Goal: Information Seeking & Learning: Learn about a topic

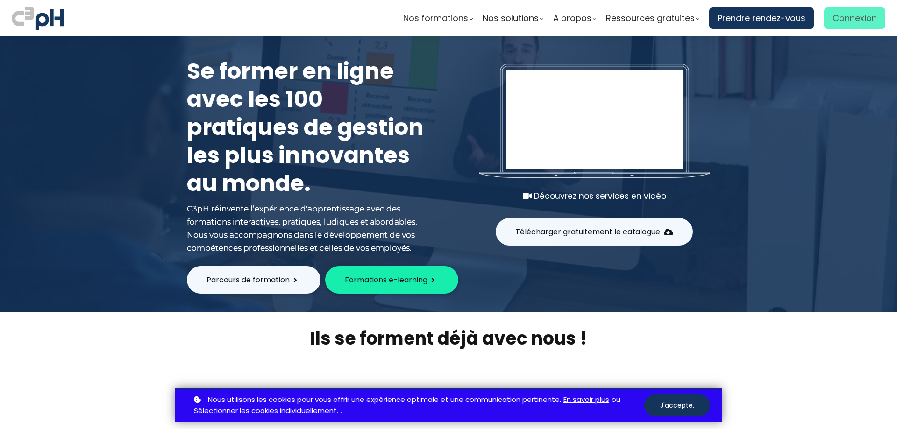
type input "[PERSON_NAME][EMAIL_ADDRESS][PERSON_NAME][DOMAIN_NAME]"
click at [837, 20] on span "Connexion" at bounding box center [854, 18] width 44 height 14
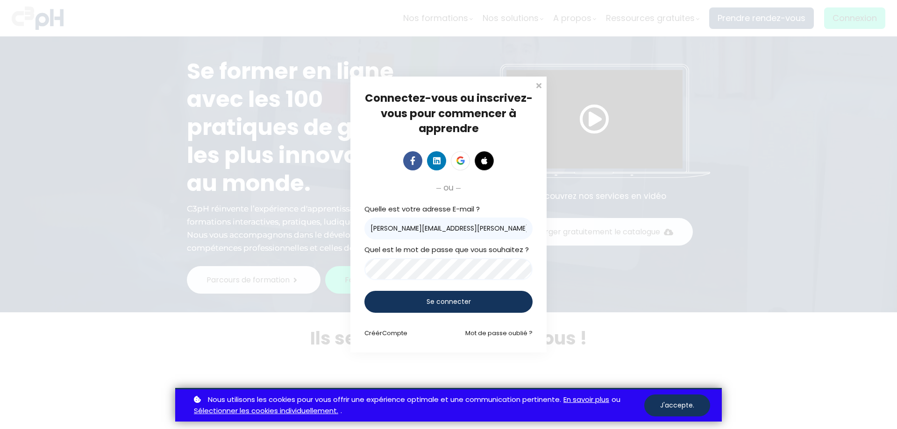
click at [441, 305] on span "Se connecter" at bounding box center [449, 302] width 44 height 10
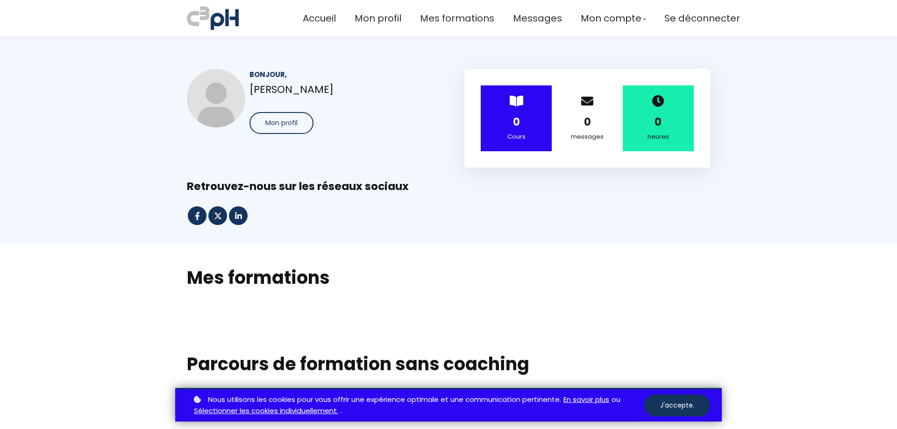
scroll to position [93, 0]
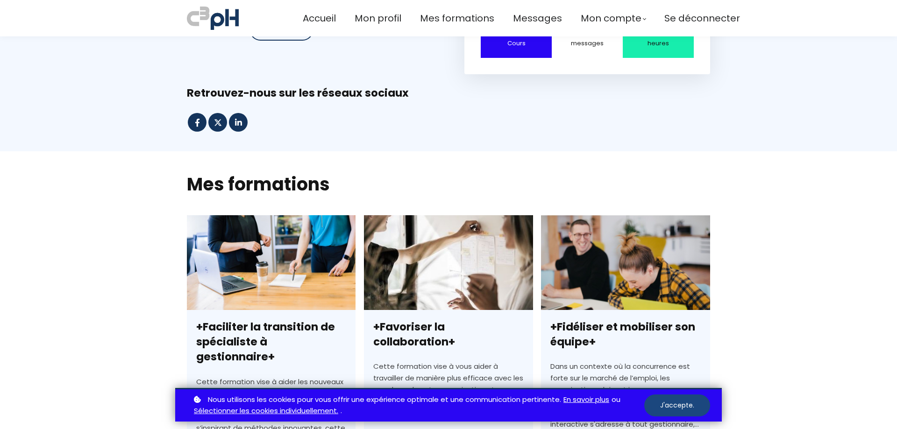
click at [689, 405] on button "J'accepte." at bounding box center [677, 406] width 66 height 22
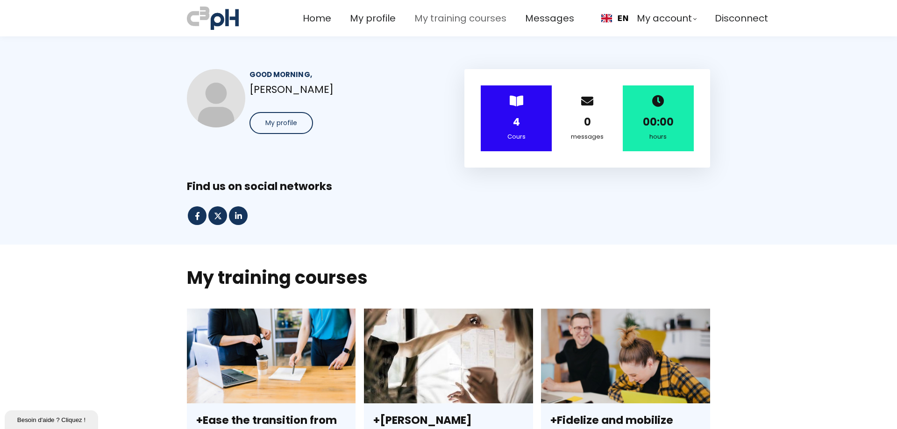
scroll to position [0, 0]
click at [612, 36] on link "FR" at bounding box center [614, 40] width 27 height 9
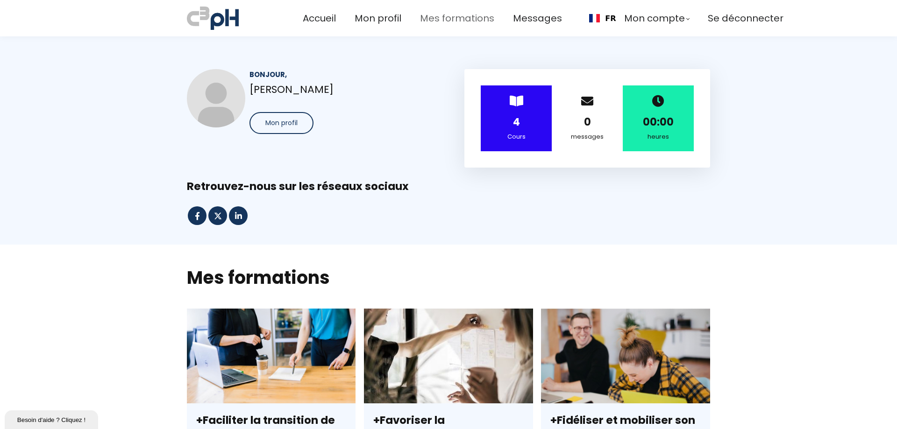
click at [459, 21] on span "Mes formations" at bounding box center [457, 18] width 74 height 15
drag, startPoint x: 140, startPoint y: 298, endPoint x: 127, endPoint y: 140, distance: 158.0
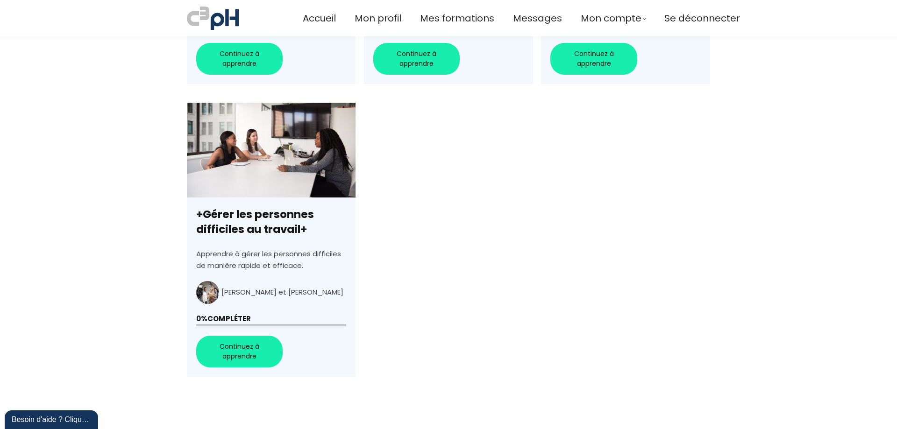
scroll to position [280, 0]
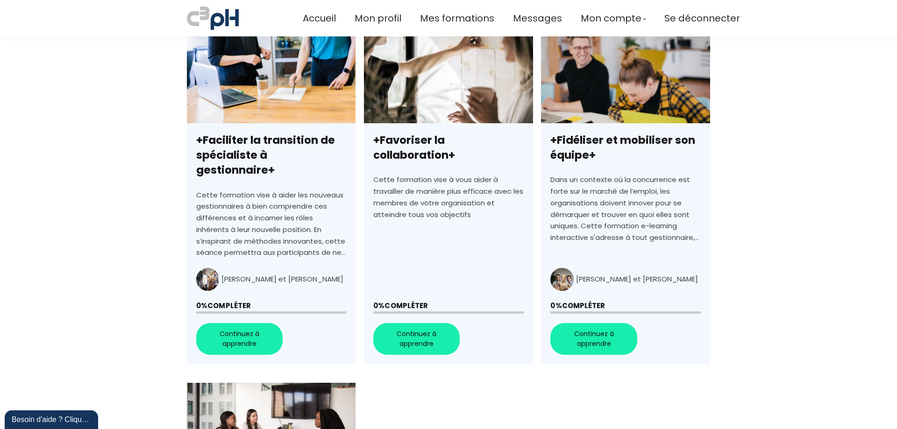
click at [249, 317] on link "+Faciliter la transition de spécialiste à gestionnaire+" at bounding box center [271, 196] width 169 height 336
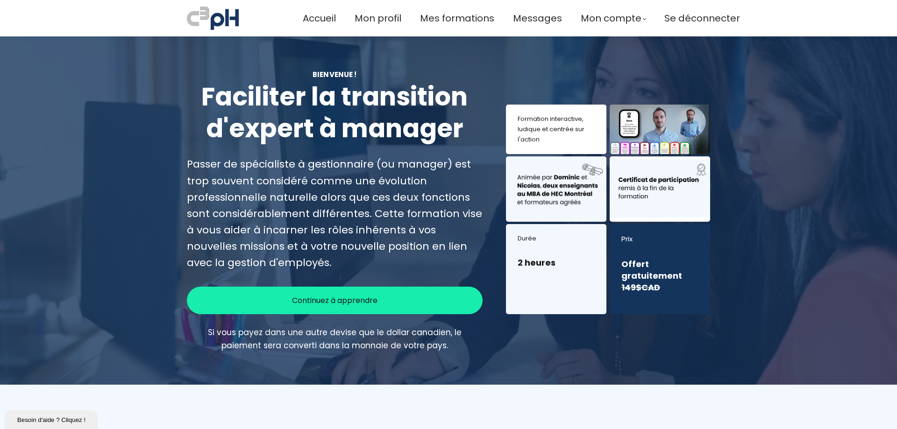
click at [336, 295] on span "Continuez à apprendre" at bounding box center [334, 301] width 85 height 12
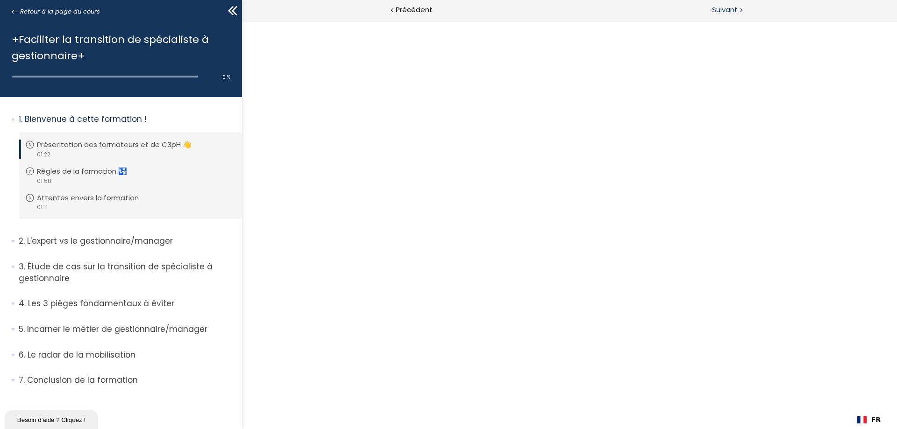
click at [724, 11] on span "Suivant" at bounding box center [725, 10] width 26 height 12
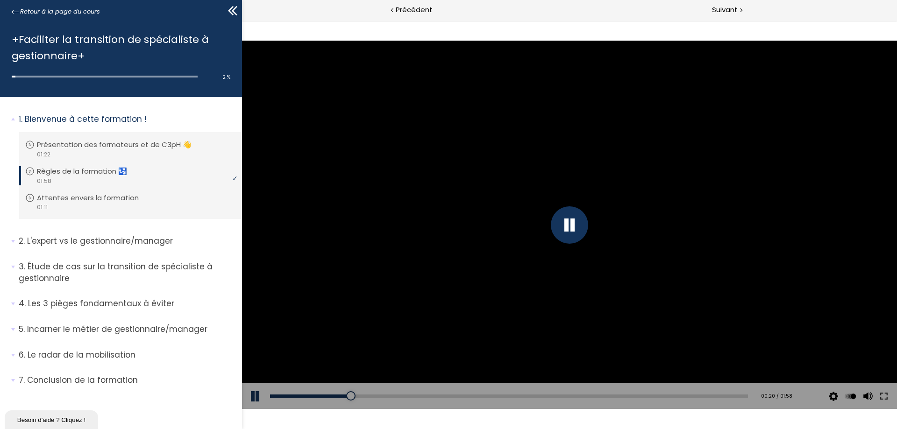
click at [570, 217] on div at bounding box center [569, 224] width 37 height 37
click at [442, 258] on div at bounding box center [569, 225] width 655 height 369
click at [255, 393] on button at bounding box center [256, 397] width 28 height 26
click at [255, 394] on button at bounding box center [256, 397] width 28 height 26
click at [285, 399] on div "Add chapter 00:06" at bounding box center [509, 397] width 478 height 26
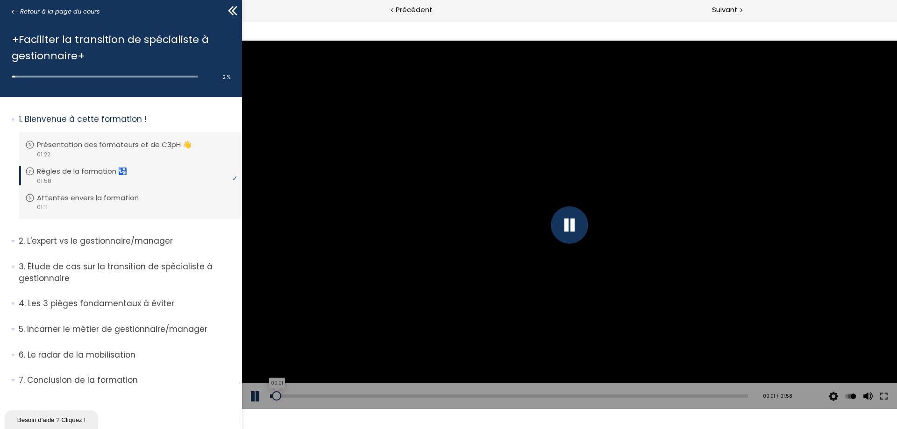
click at [277, 396] on div "00:01" at bounding box center [509, 396] width 478 height 3
click at [272, 397] on div "00:00" at bounding box center [509, 396] width 478 height 3
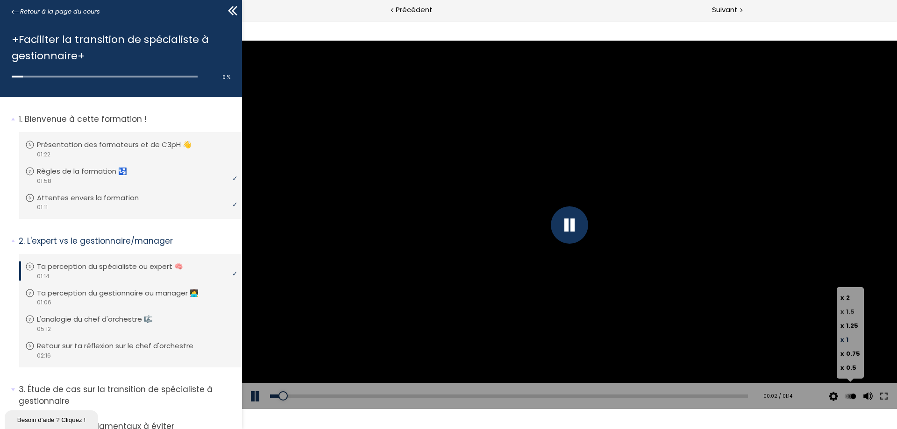
click at [852, 306] on label "x 1.5" at bounding box center [850, 312] width 20 height 14
click at [242, 21] on input "x 1.5" at bounding box center [242, 21] width 0 height 0
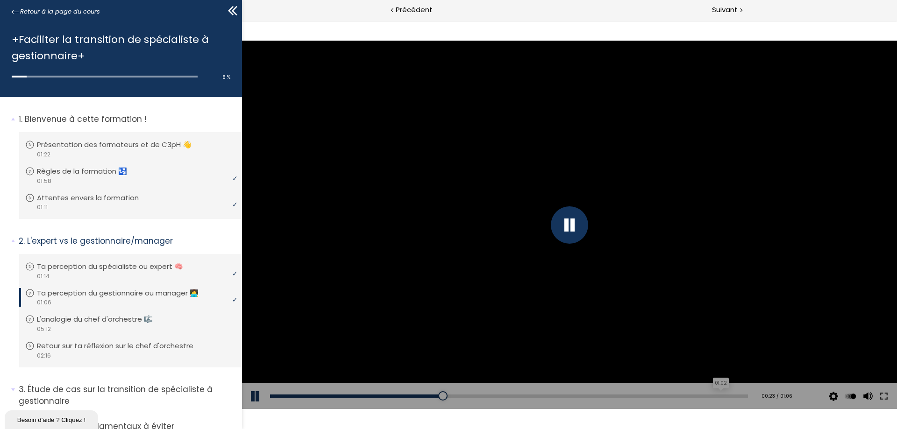
click at [713, 398] on div "01:02" at bounding box center [509, 396] width 478 height 3
click at [731, 397] on div "05:06" at bounding box center [509, 396] width 478 height 3
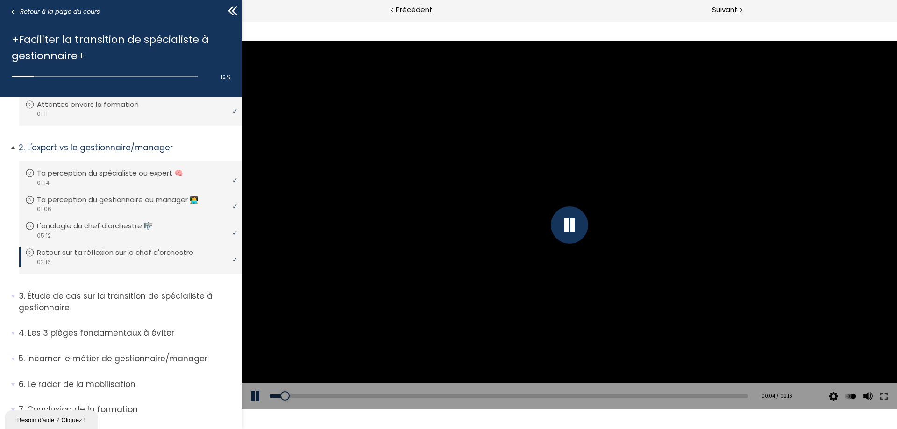
scroll to position [117, 0]
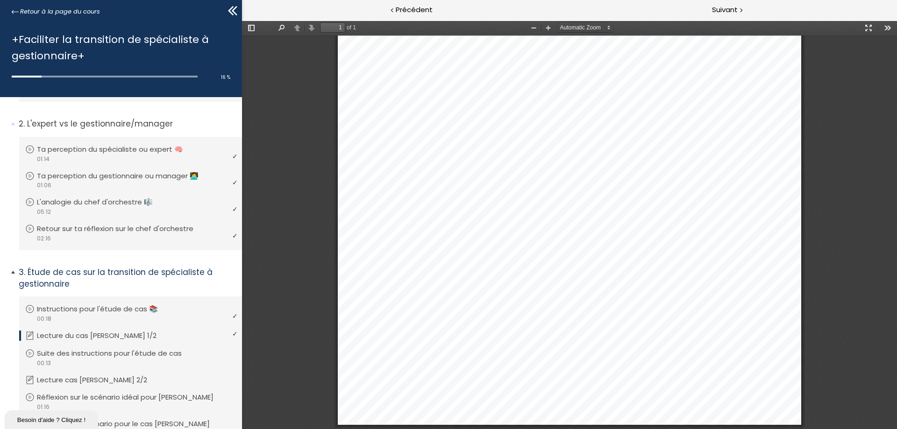
scroll to position [164, 0]
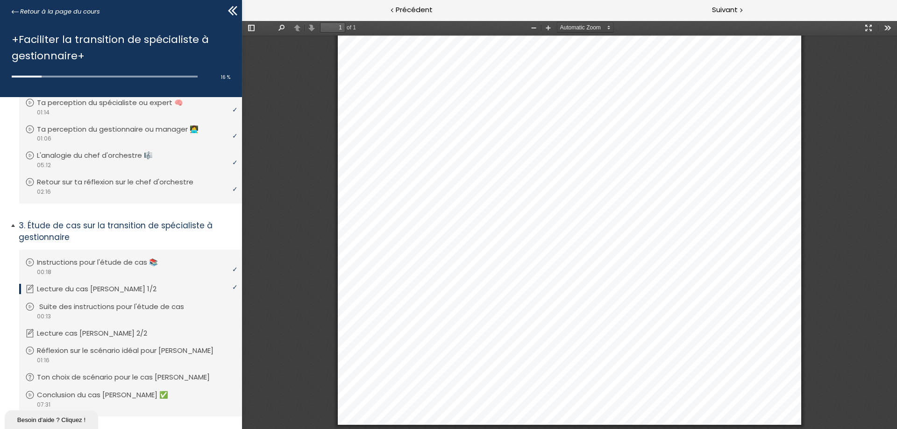
click at [90, 307] on p "Suite des instructions pour l'étude de cas" at bounding box center [118, 307] width 159 height 10
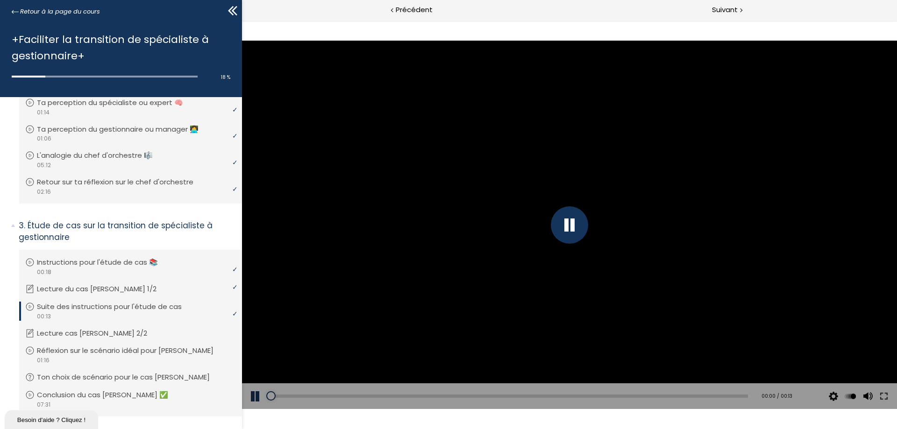
click at [569, 236] on div at bounding box center [569, 224] width 37 height 37
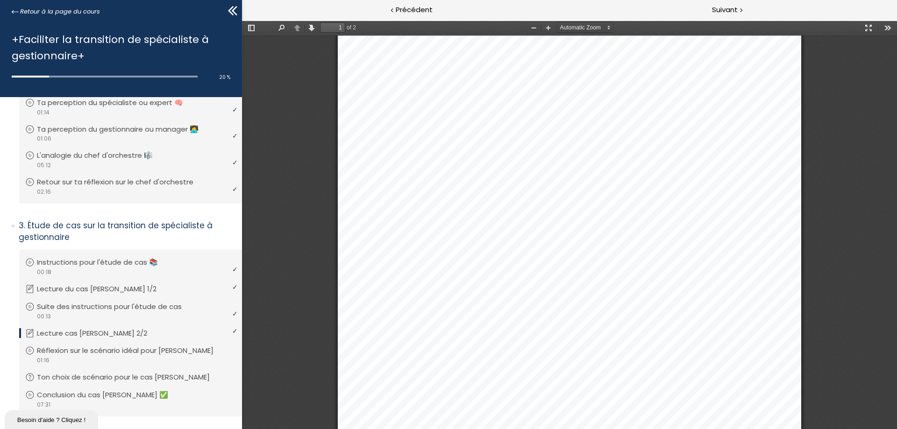
scroll to position [238, 0]
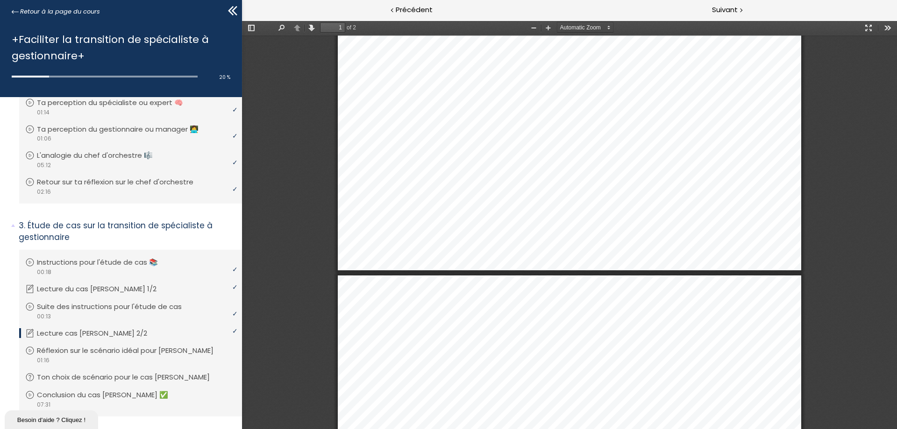
type input "2"
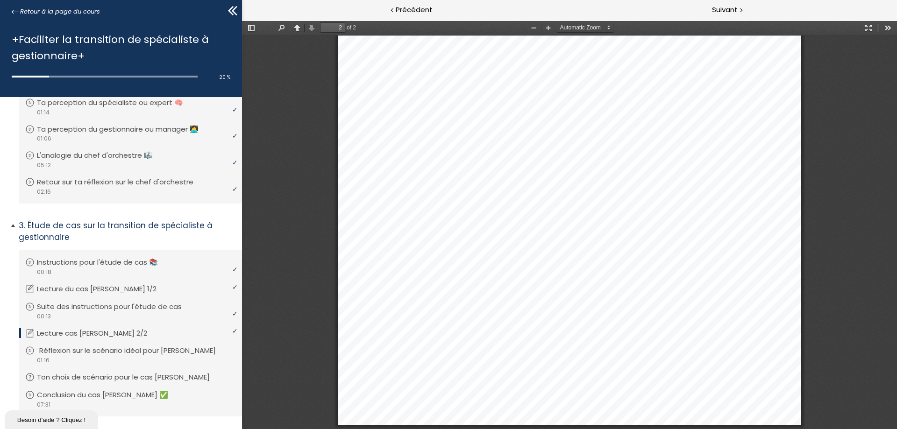
scroll to position [211, 0]
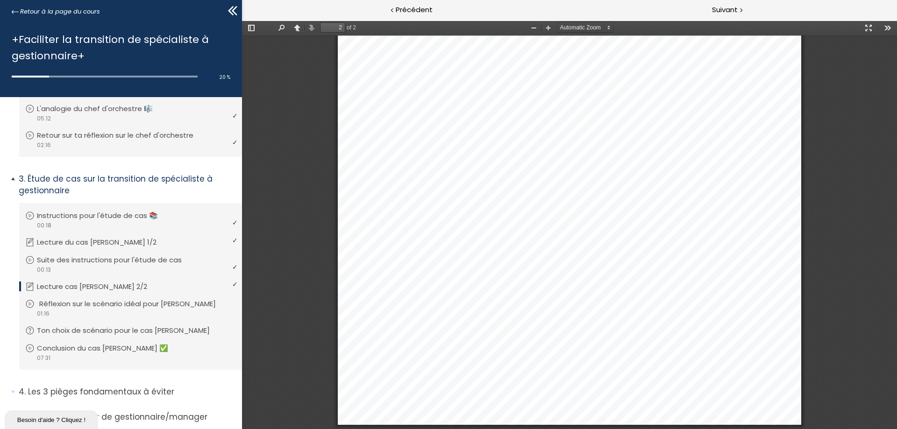
click at [104, 308] on p "Réflexion sur le scénario idéal pour [PERSON_NAME]" at bounding box center [134, 304] width 191 height 10
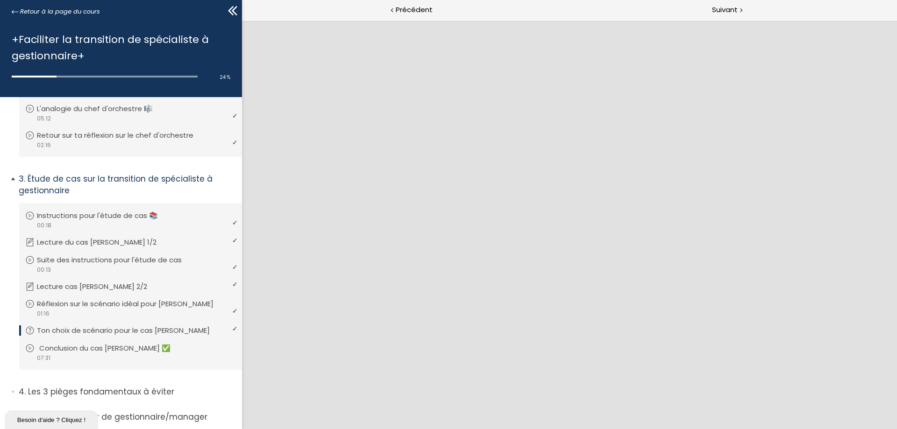
scroll to position [257, 0]
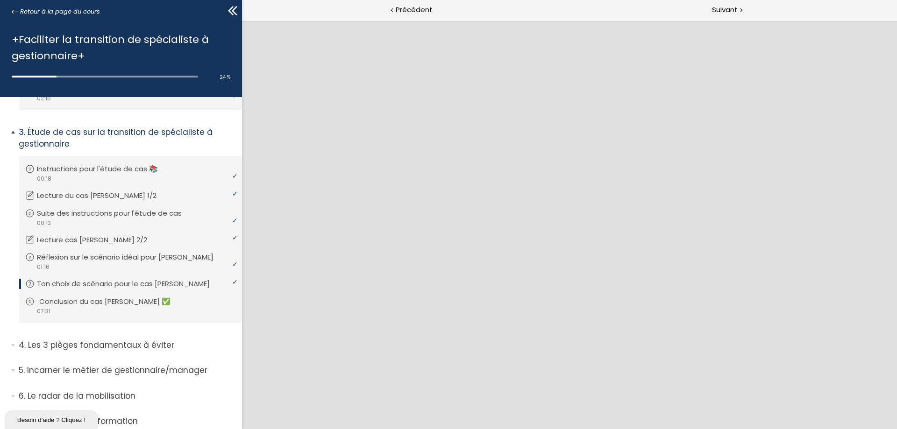
click at [100, 300] on p "Conclusion du cas [PERSON_NAME] ✅" at bounding box center [111, 302] width 145 height 10
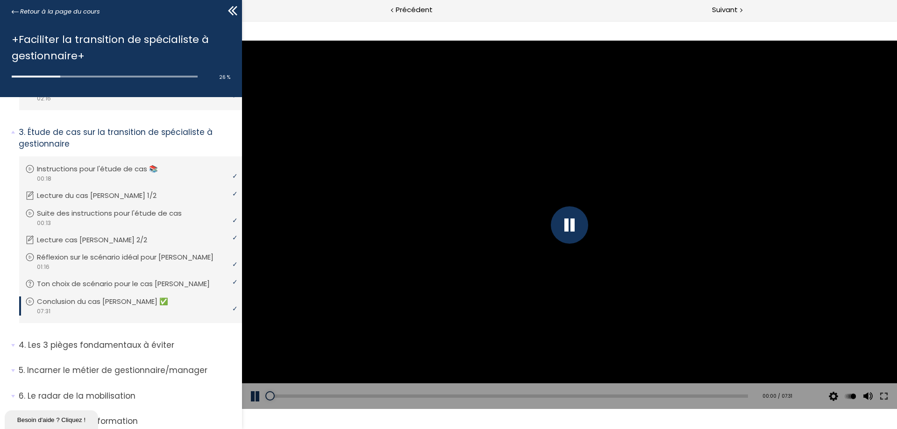
click at [579, 224] on div at bounding box center [569, 224] width 37 height 37
click at [551, 223] on div at bounding box center [569, 224] width 37 height 37
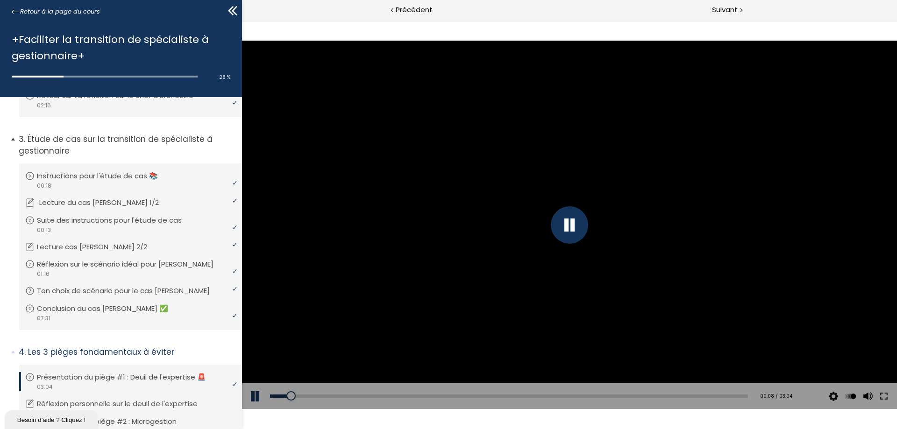
scroll to position [344, 0]
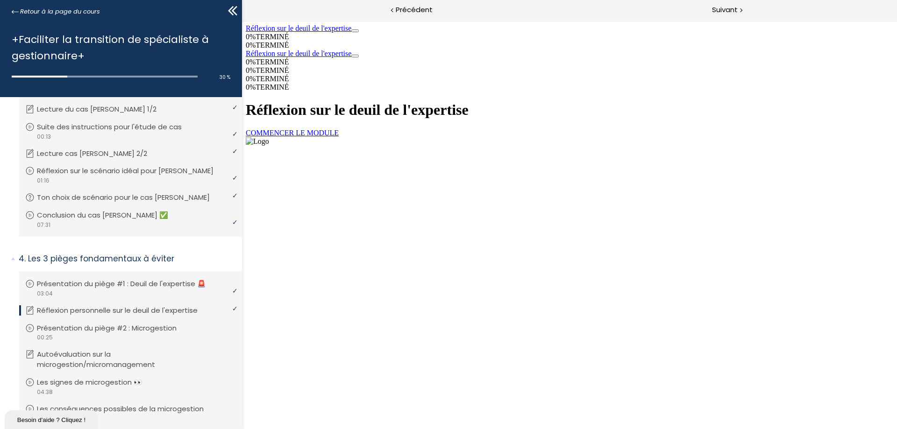
click at [339, 137] on link "COMMENCER LE MODULE" at bounding box center [292, 133] width 93 height 8
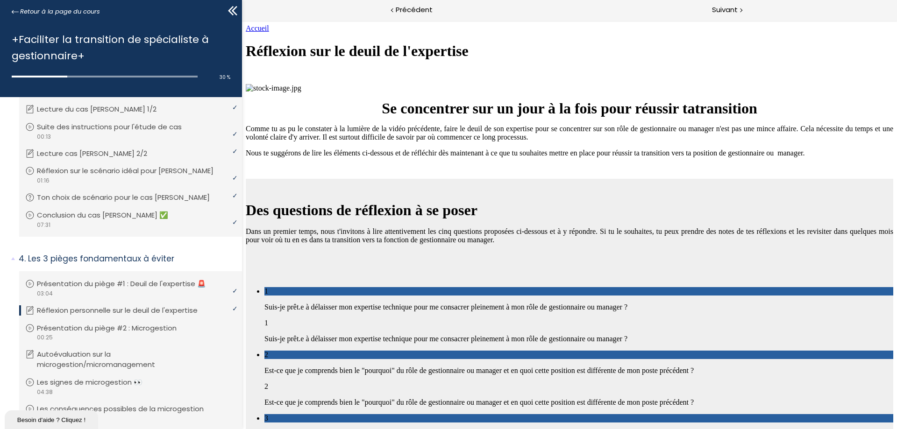
scroll to position [873, 0]
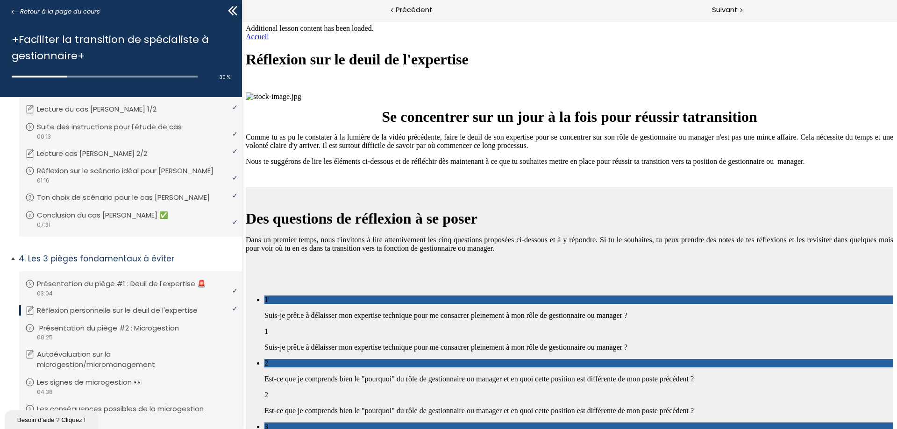
scroll to position [391, 0]
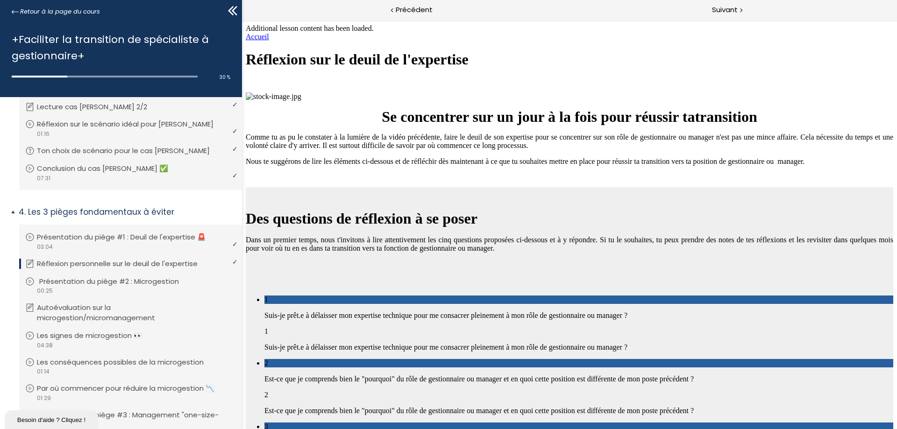
click at [131, 292] on div "video 00:25" at bounding box center [129, 290] width 208 height 9
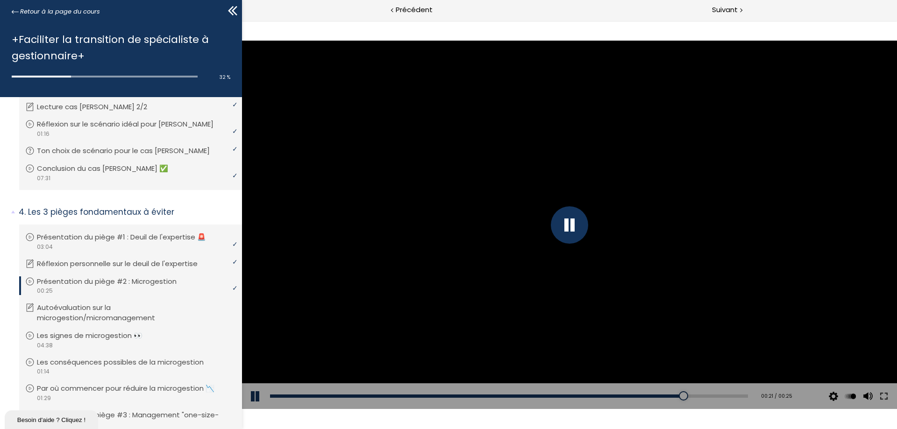
click at [556, 241] on div at bounding box center [569, 225] width 655 height 369
click at [556, 240] on div at bounding box center [569, 225] width 655 height 369
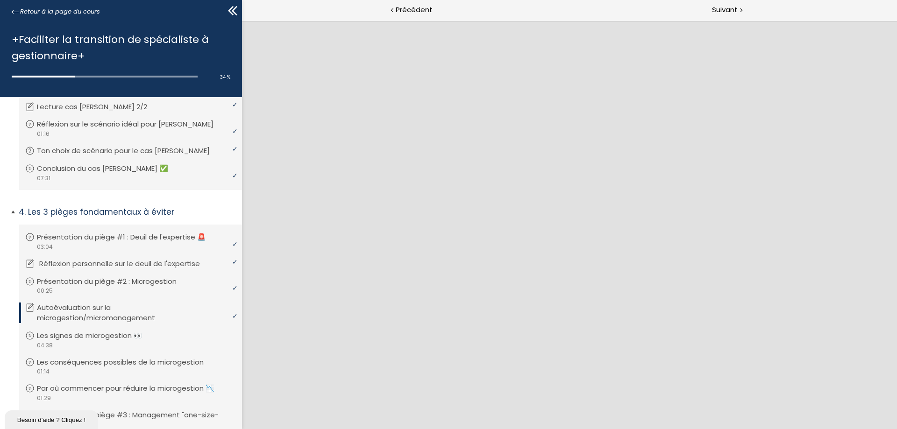
scroll to position [437, 0]
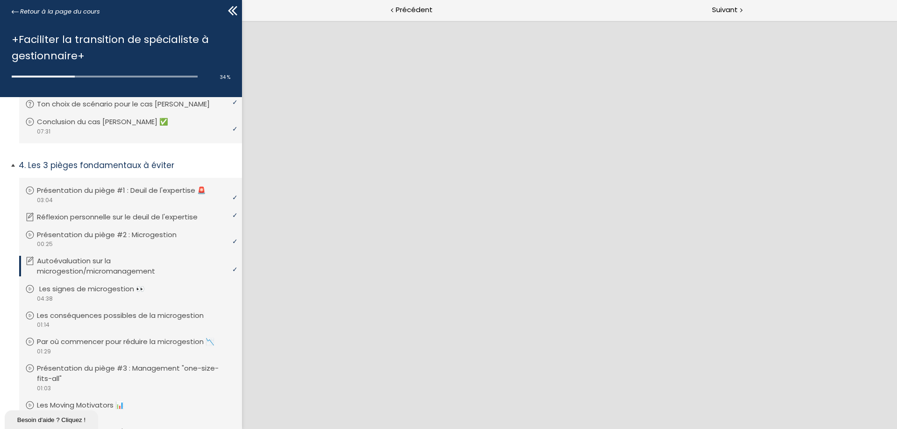
click at [92, 294] on p "Les signes de microgestion 👀" at bounding box center [99, 289] width 120 height 10
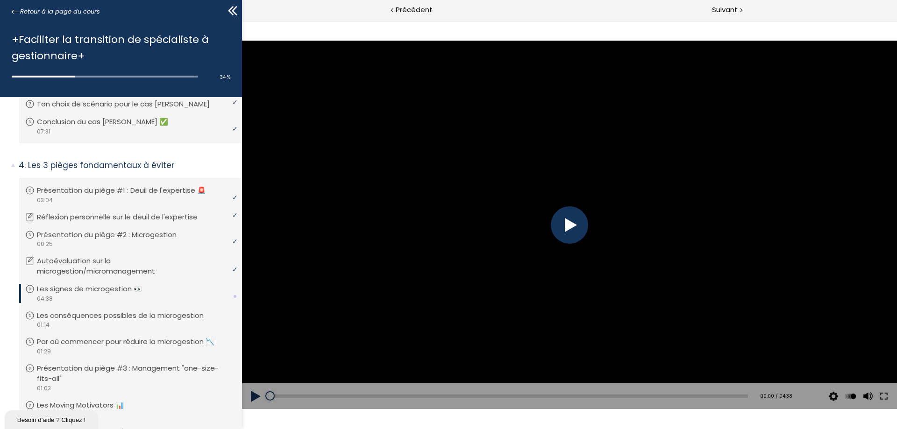
click at [557, 227] on div at bounding box center [569, 224] width 37 height 37
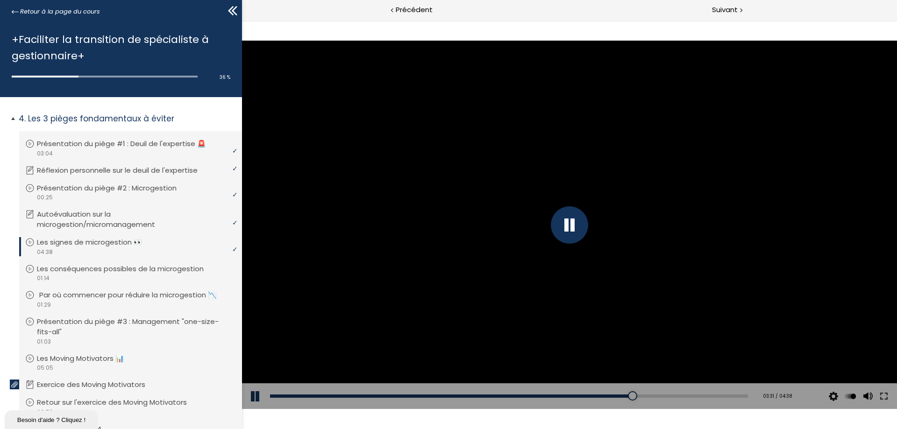
scroll to position [531, 0]
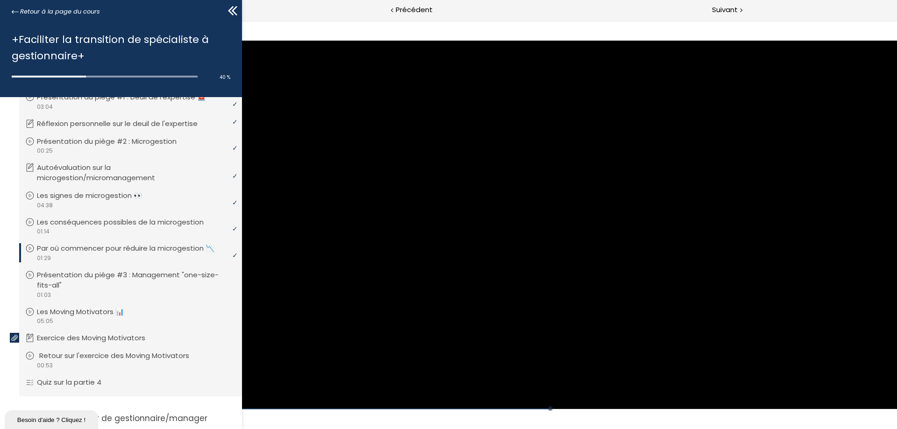
scroll to position [577, 0]
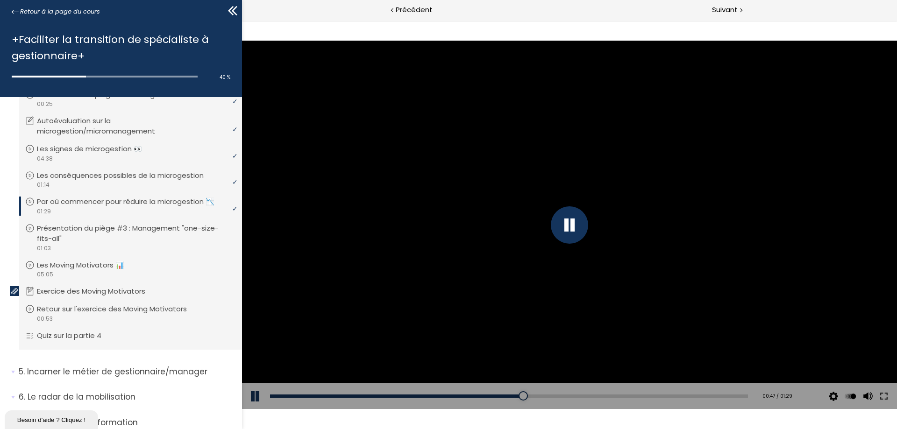
click at [559, 229] on div at bounding box center [569, 224] width 37 height 37
click at [520, 395] on div at bounding box center [524, 395] width 9 height 9
click at [507, 396] on div "00:45" at bounding box center [509, 396] width 478 height 3
click at [492, 396] on div "00:42" at bounding box center [509, 396] width 478 height 3
click at [470, 396] on div "00:38" at bounding box center [509, 396] width 478 height 3
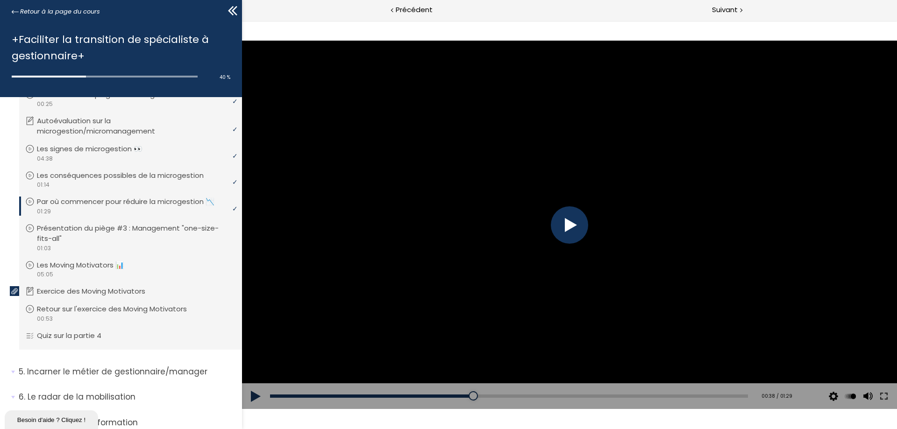
click at [439, 394] on div "Add chapter 00:32" at bounding box center [509, 397] width 478 height 26
click at [575, 227] on div at bounding box center [569, 224] width 37 height 37
click at [575, 227] on div at bounding box center [569, 225] width 655 height 369
click at [454, 401] on div "Add chapter 00:32" at bounding box center [509, 397] width 478 height 26
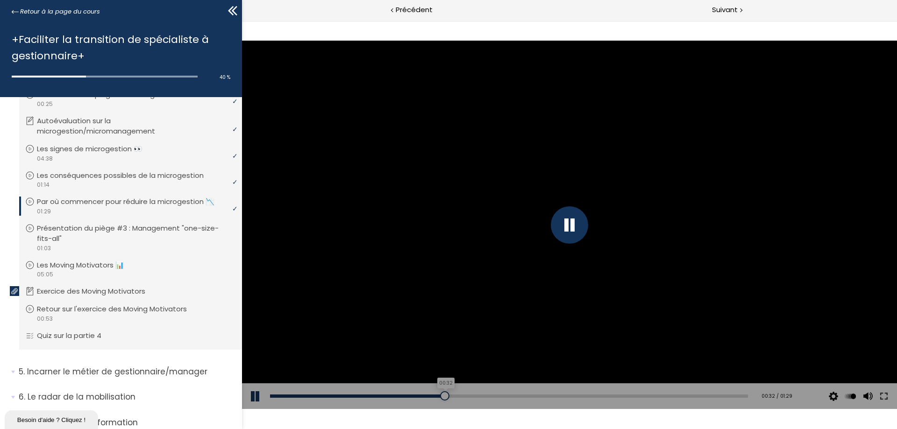
click at [442, 396] on div "00:32" at bounding box center [509, 396] width 478 height 3
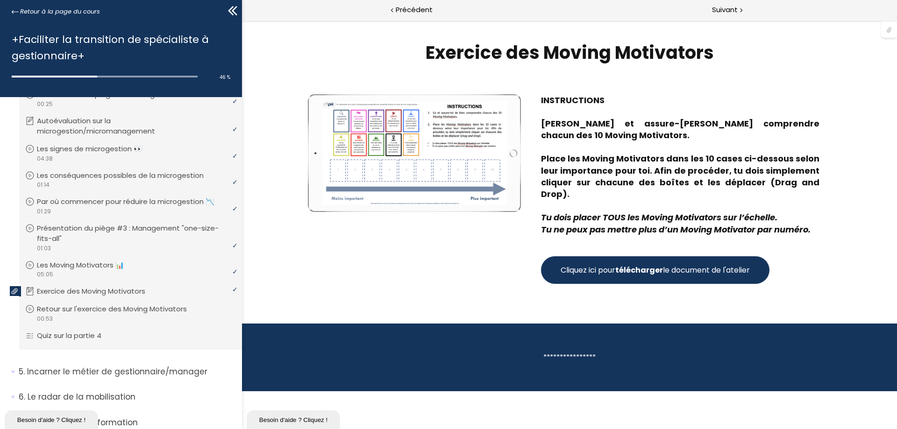
click at [640, 265] on strong "télécharger" at bounding box center [639, 270] width 48 height 11
click at [576, 352] on div "**********" at bounding box center [570, 358] width 304 height 12
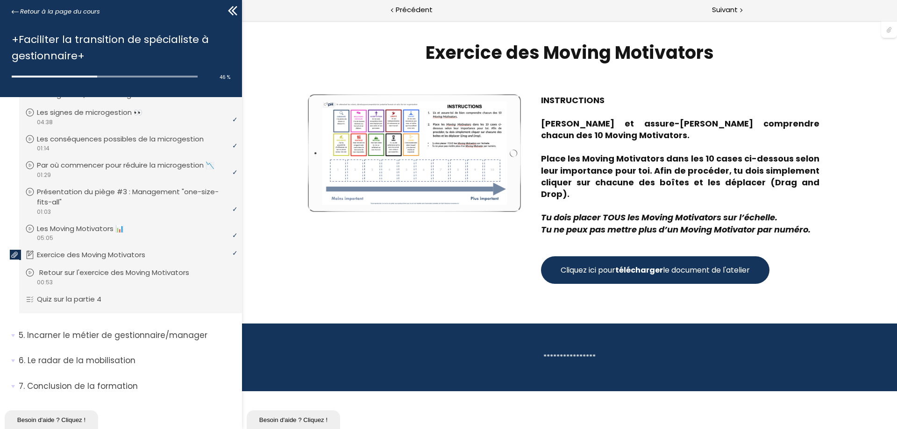
click at [117, 273] on p "Retour sur l'exercice des Moving Motivators" at bounding box center [121, 273] width 164 height 10
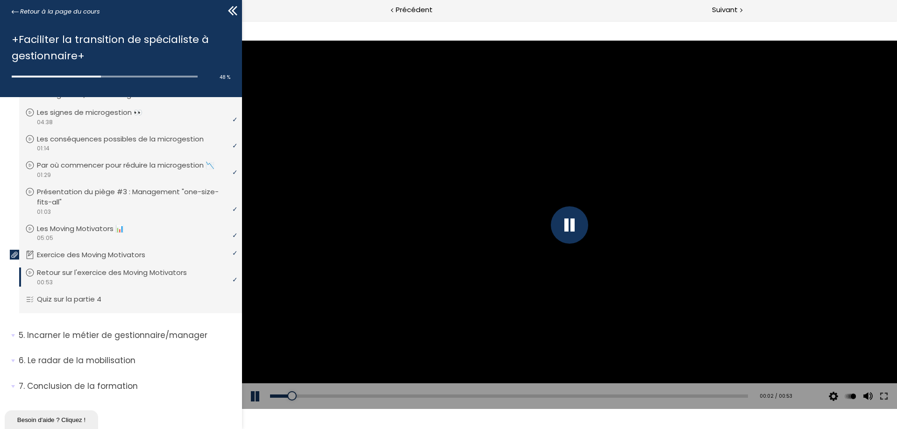
click at [254, 391] on button at bounding box center [256, 397] width 28 height 26
click at [438, 192] on div at bounding box center [569, 225] width 655 height 369
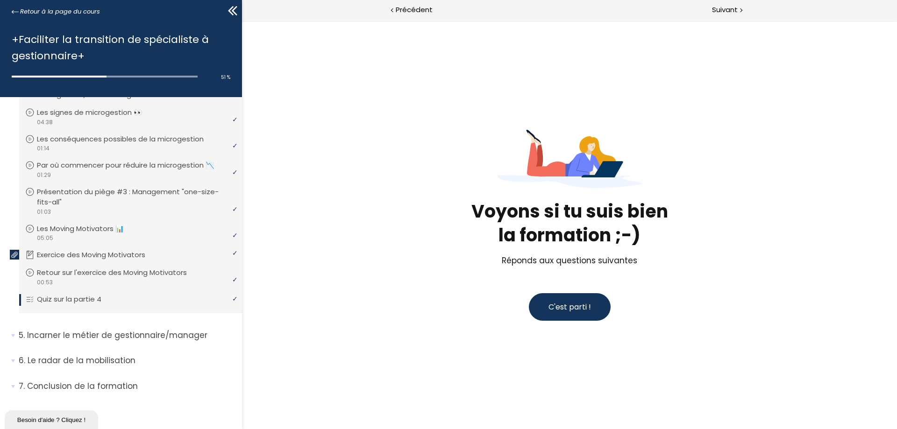
click at [578, 306] on span "C'est parti !" at bounding box center [569, 307] width 43 height 11
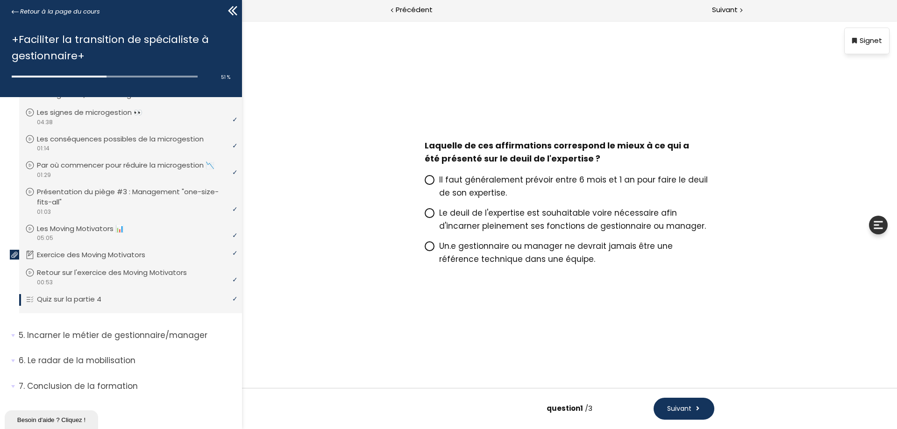
click at [430, 214] on icon at bounding box center [430, 213] width 6 height 6
click at [425, 216] on input "Le deuil de l'expertise est souhaitable voire nécessaire afin d'incarner pleine…" at bounding box center [425, 216] width 0 height 0
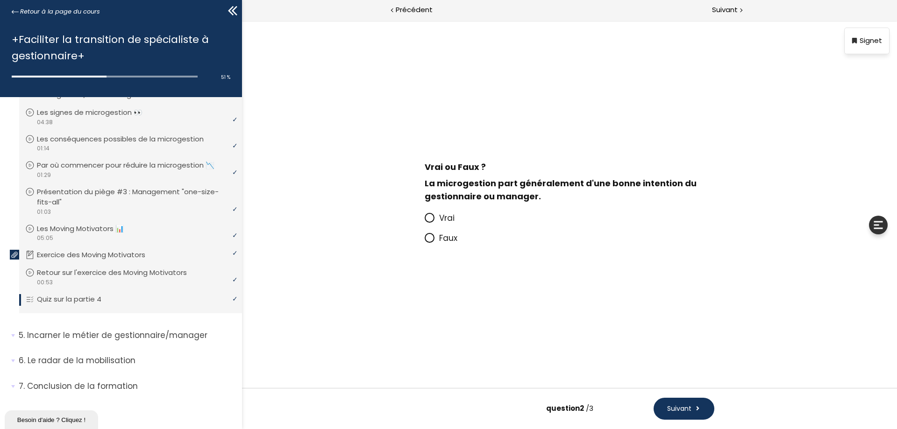
click at [432, 216] on icon at bounding box center [430, 218] width 6 height 6
click at [425, 221] on input "Vrai" at bounding box center [425, 221] width 0 height 0
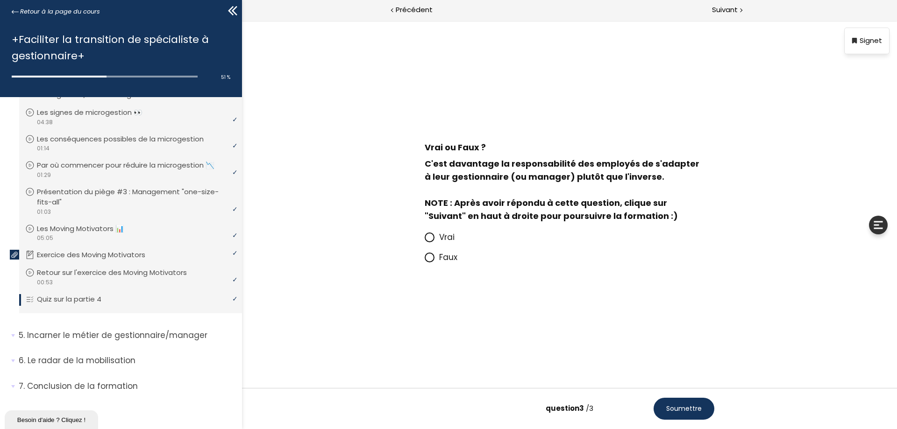
click at [427, 260] on icon at bounding box center [430, 258] width 8 height 8
click at [425, 260] on input "Faux" at bounding box center [425, 260] width 0 height 0
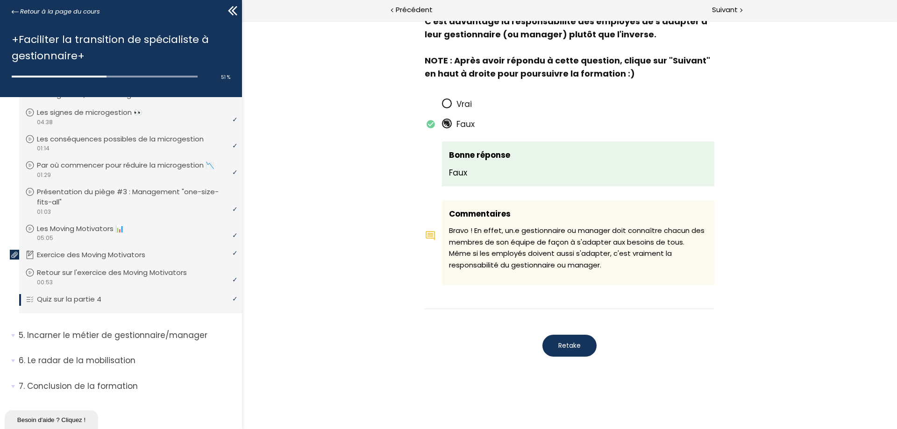
scroll to position [558, 0]
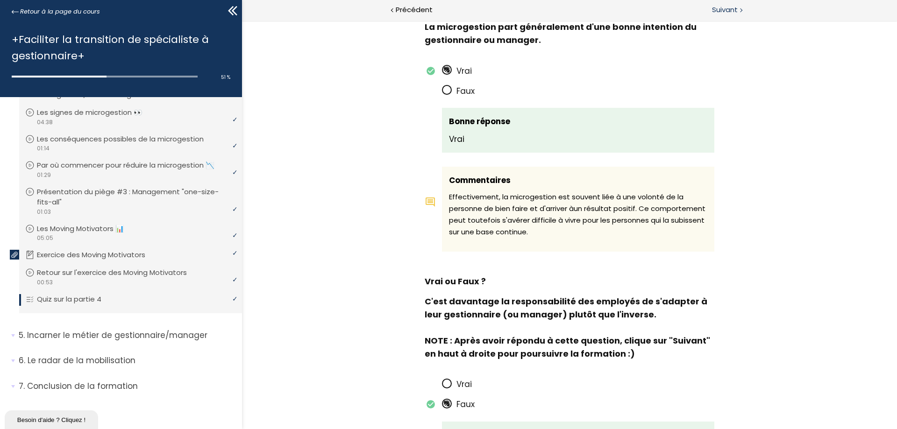
click at [726, 10] on span "Suivant" at bounding box center [725, 10] width 26 height 12
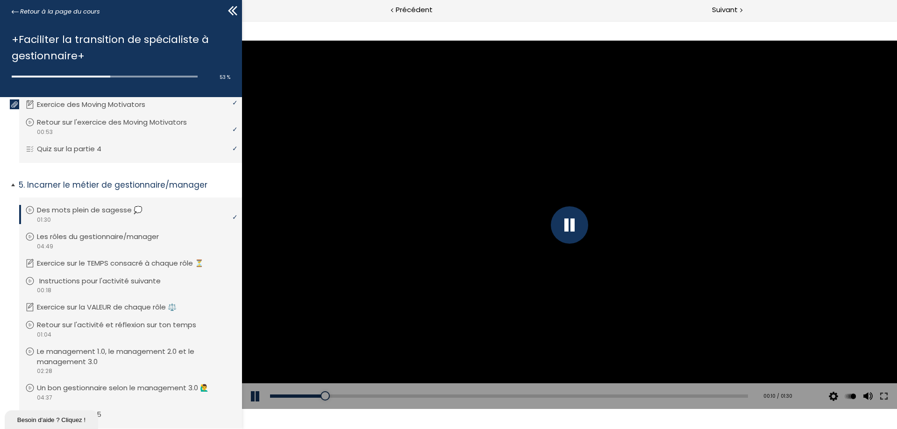
scroll to position [811, 0]
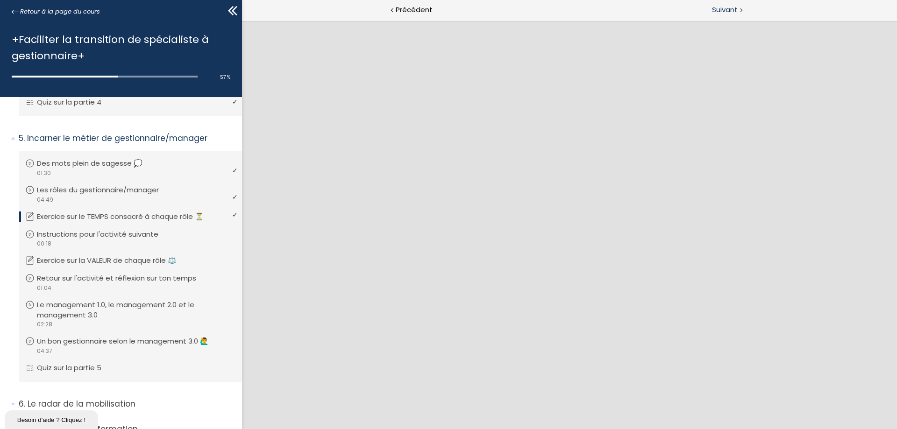
click at [728, 12] on span "Suivant" at bounding box center [725, 10] width 26 height 12
click at [738, 17] on div "Suivant" at bounding box center [732, 10] width 327 height 21
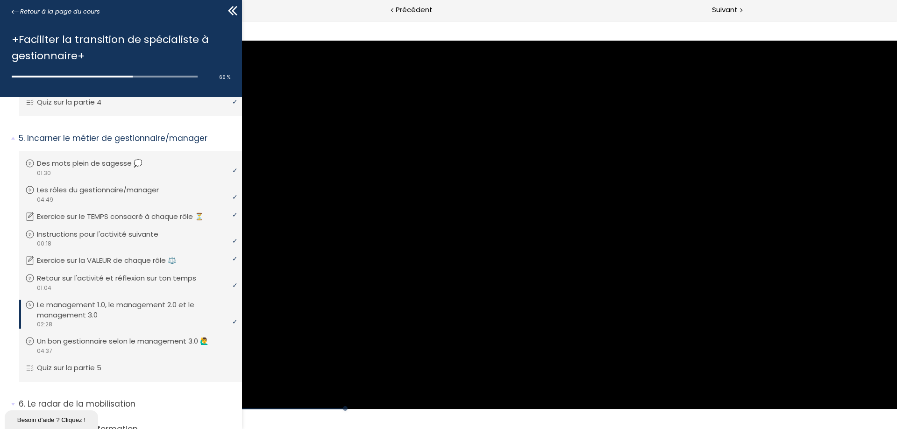
click at [593, 233] on div at bounding box center [569, 225] width 655 height 369
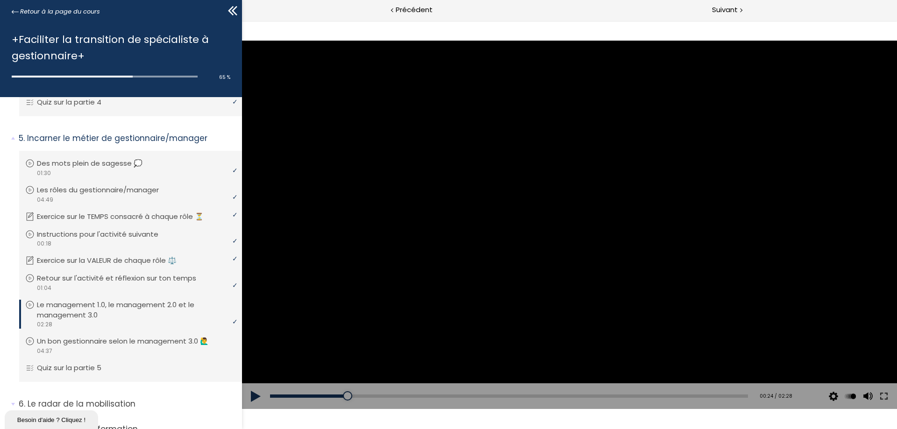
click at [593, 232] on div at bounding box center [569, 225] width 655 height 369
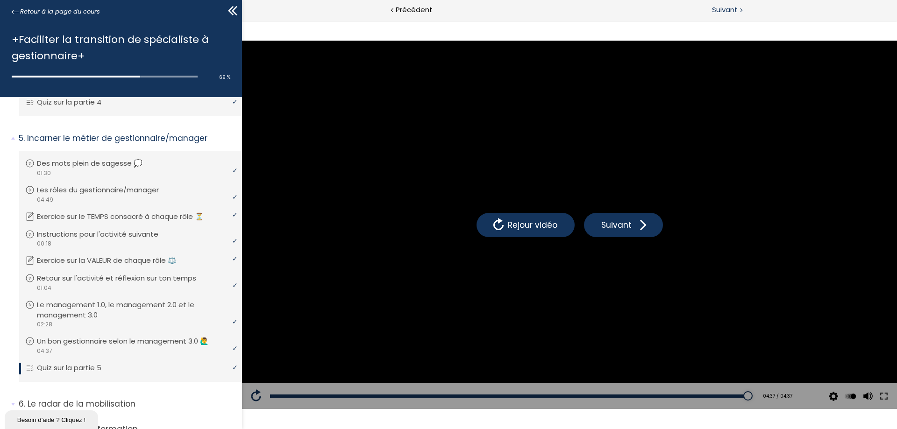
click at [744, 14] on div "Suivant" at bounding box center [732, 10] width 327 height 21
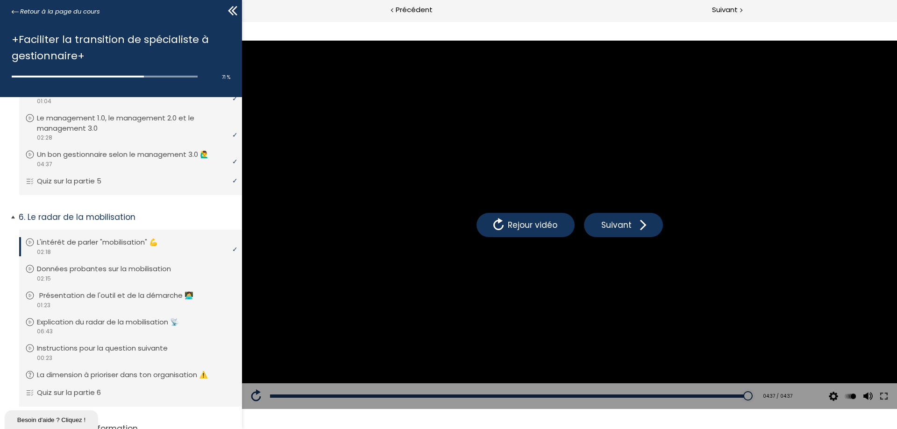
scroll to position [1045, 0]
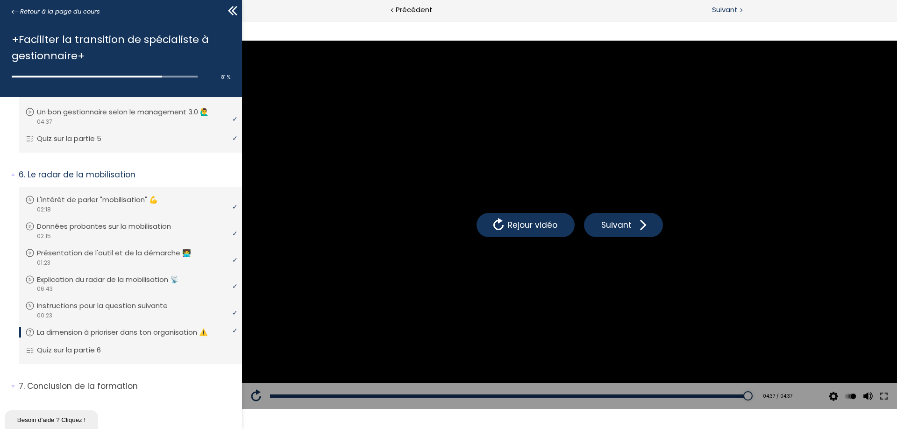
click at [713, 13] on span "Suivant" at bounding box center [725, 10] width 26 height 12
click at [726, 15] on span "Suivant" at bounding box center [725, 10] width 26 height 12
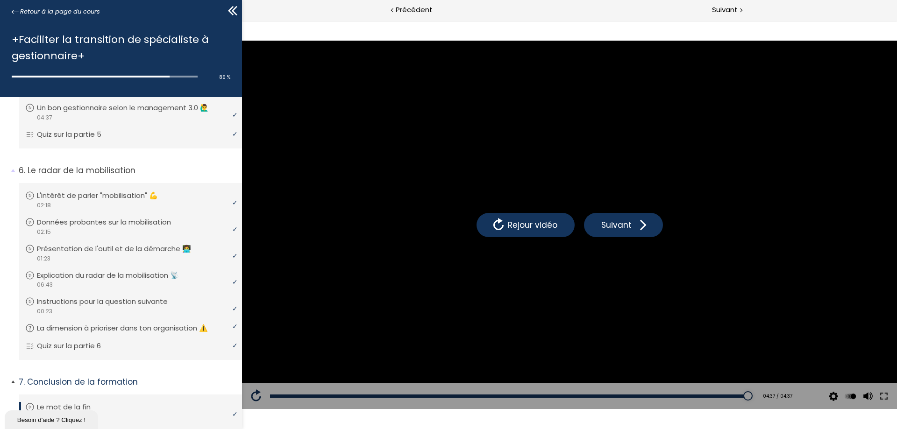
scroll to position [1220, 0]
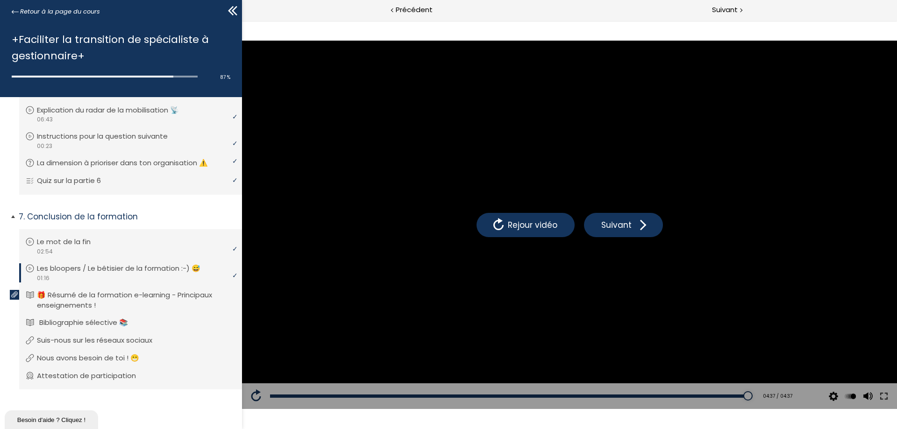
click at [162, 321] on link "Bibliographie sélective 📚" at bounding box center [129, 323] width 208 height 10
click at [183, 293] on p "🎁 Résumé de la formation e-learning - Principaux enseignements !" at bounding box center [137, 300] width 197 height 21
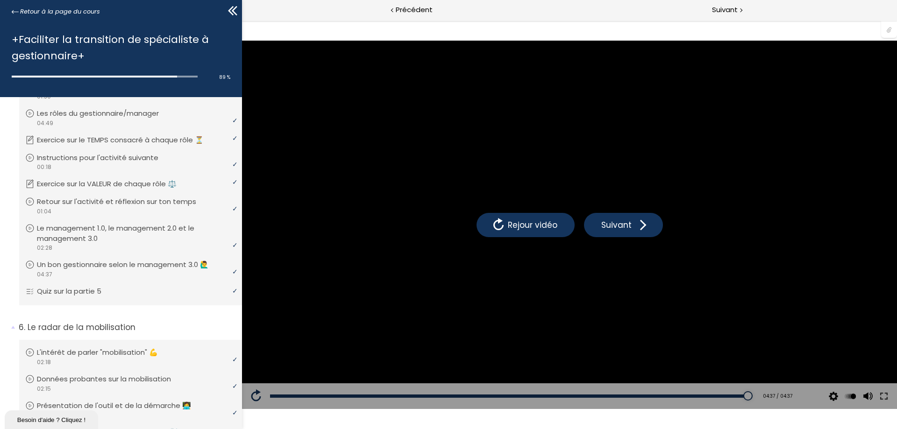
scroll to position [1220, 0]
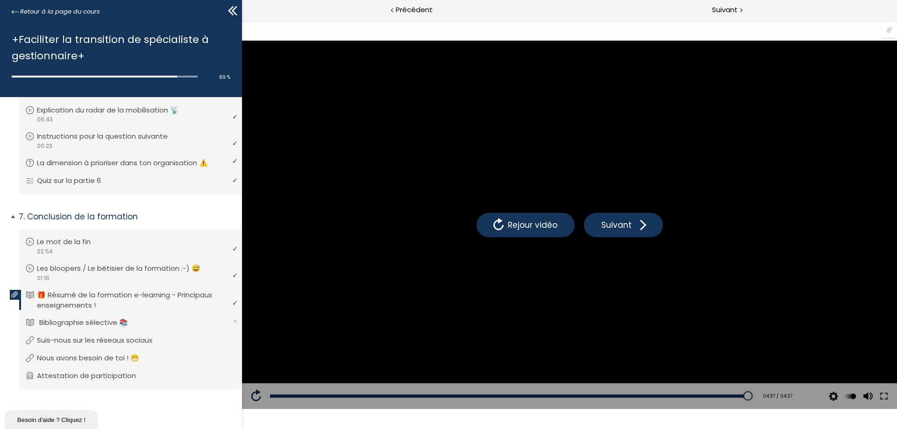
click at [153, 325] on link "Bibliographie sélective 📚" at bounding box center [129, 323] width 208 height 10
click at [150, 335] on p "Suis-nous sur les réseaux sociaux" at bounding box center [103, 340] width 129 height 10
click at [156, 353] on p "Nous avons besoin de toi ! 😁" at bounding box center [97, 358] width 116 height 10
click at [160, 372] on link "Attestation de participation" at bounding box center [129, 376] width 208 height 10
click at [117, 376] on p "Attestation de participation" at bounding box center [93, 376] width 113 height 10
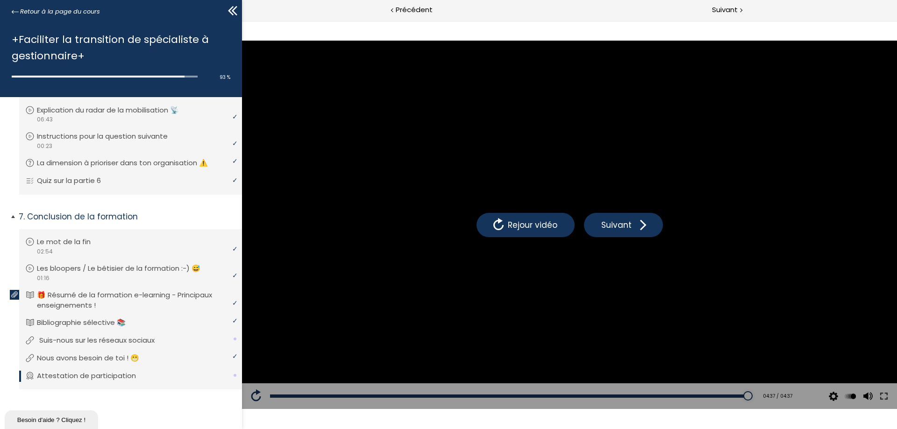
click at [166, 338] on p "Suis-nous sur les réseaux sociaux" at bounding box center [103, 340] width 129 height 10
click at [154, 381] on div "certificate of completion" at bounding box center [129, 381] width 208 height 1
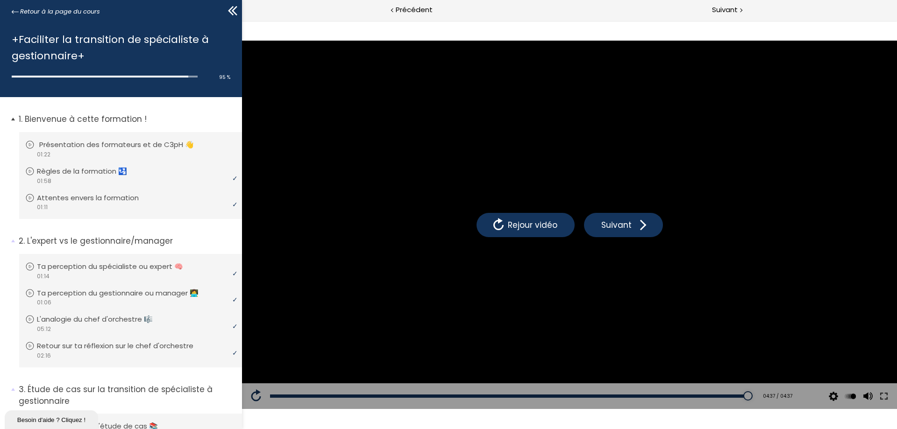
click at [194, 145] on p "Présentation des formateurs et de C3pH 👋" at bounding box center [123, 145] width 169 height 10
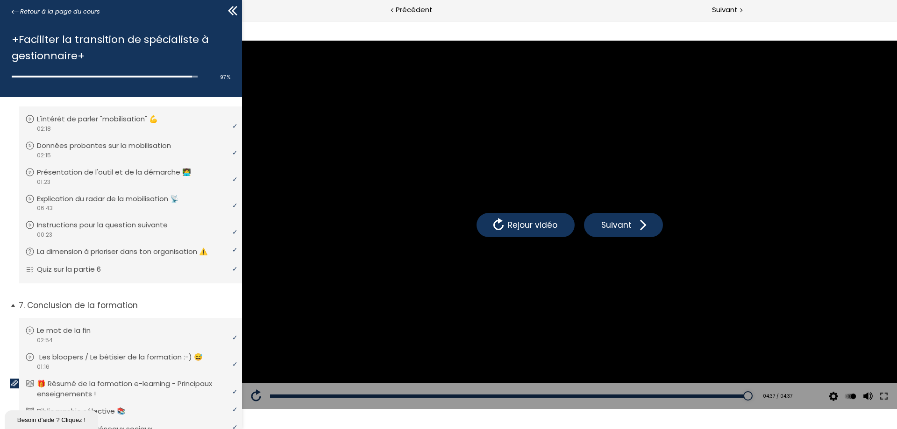
scroll to position [1220, 0]
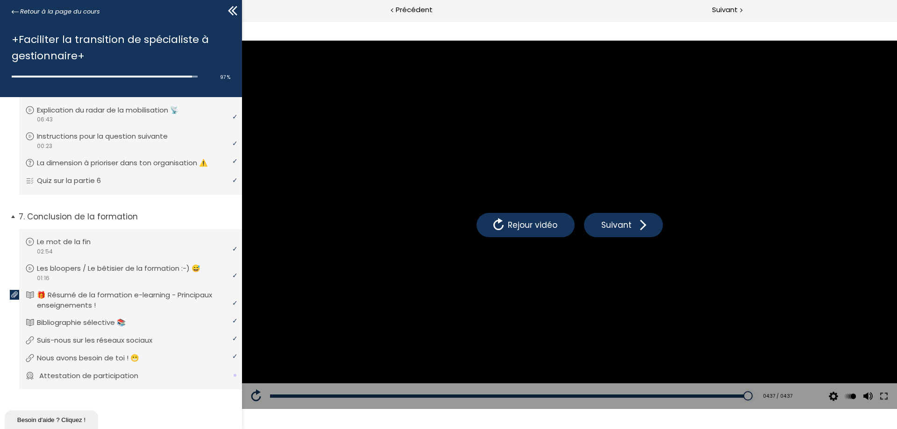
click at [154, 384] on li "Vous devez avoir terminé l'unité (Attestation de participation) pour pouvoir co…" at bounding box center [130, 376] width 223 height 27
click at [123, 293] on p "🎁 Résumé de la formation e-learning - Principaux enseignements !" at bounding box center [137, 300] width 197 height 21
click at [886, 31] on div at bounding box center [889, 29] width 16 height 18
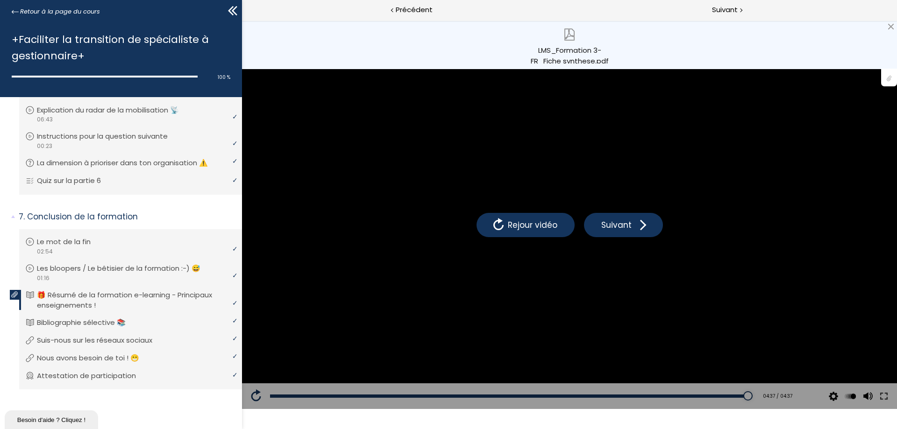
click at [595, 59] on div "LMS_Formation 3-FR_Fiche synthese.pdf" at bounding box center [569, 54] width 79 height 19
